Goal: Task Accomplishment & Management: Use online tool/utility

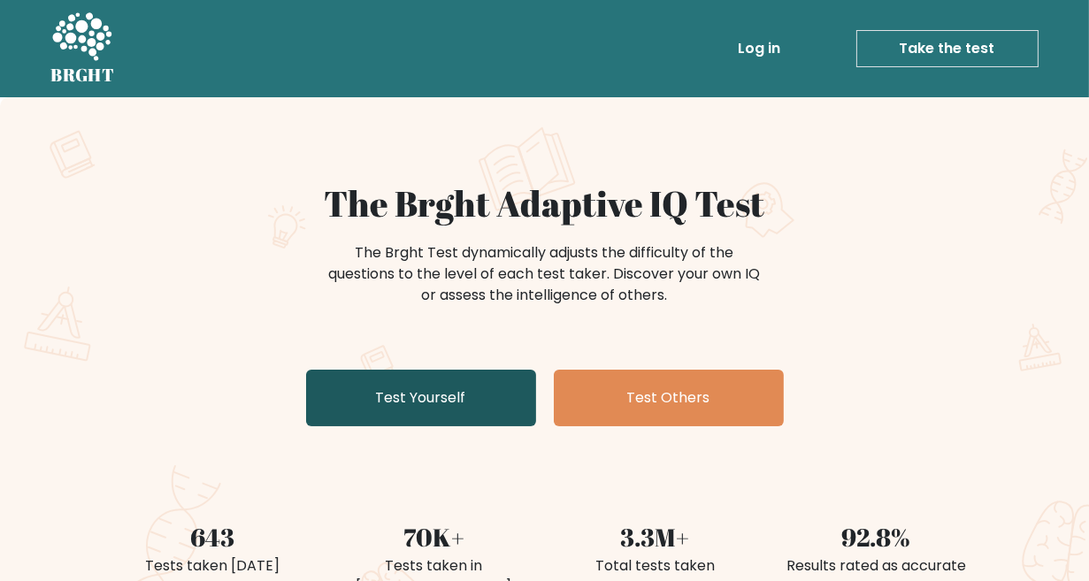
click at [426, 394] on link "Test Yourself" at bounding box center [421, 398] width 230 height 57
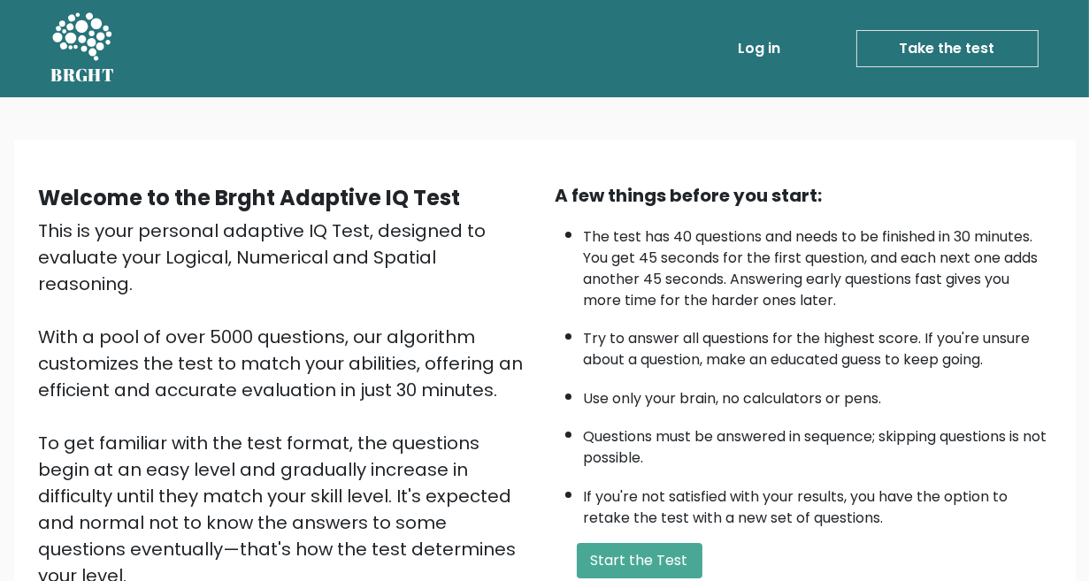
scroll to position [88, 0]
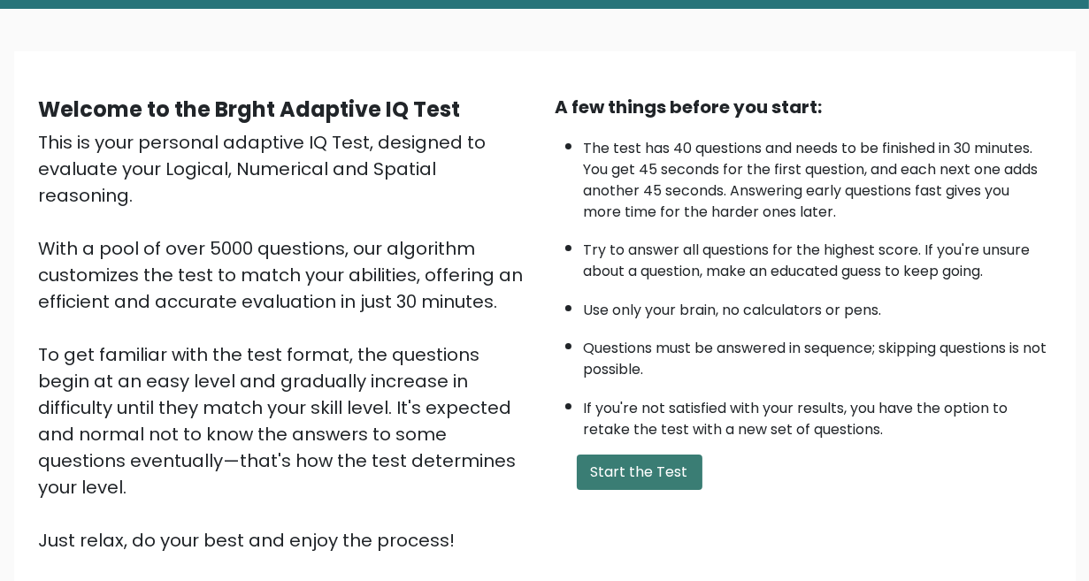
click at [639, 467] on button "Start the Test" at bounding box center [640, 472] width 126 height 35
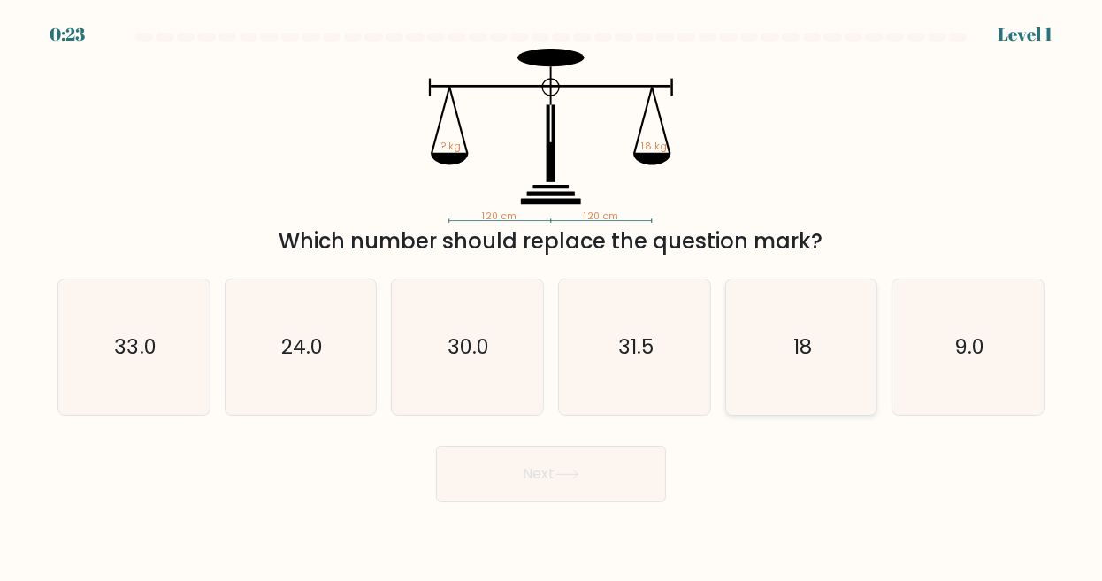
click at [857, 345] on icon "18" at bounding box center [801, 347] width 135 height 135
click at [552, 295] on input "e. 18" at bounding box center [551, 293] width 1 height 4
radio input "true"
click at [588, 477] on button "Next" at bounding box center [551, 474] width 230 height 57
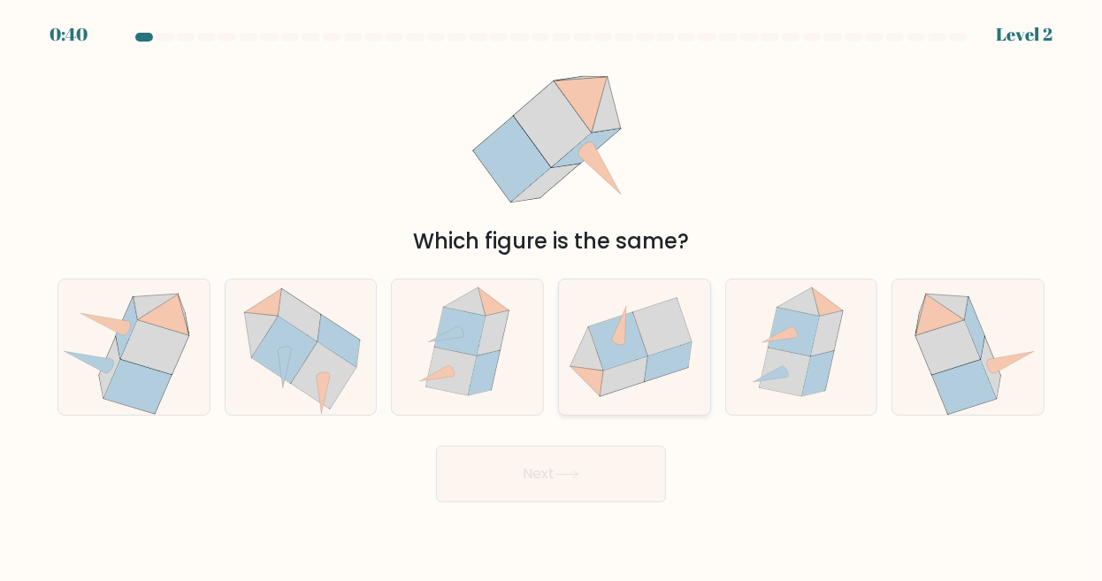
click at [634, 346] on icon at bounding box center [618, 341] width 59 height 58
click at [552, 295] on input "d." at bounding box center [551, 293] width 1 height 4
radio input "true"
click at [570, 472] on icon at bounding box center [568, 475] width 24 height 10
